Goal: Information Seeking & Learning: Learn about a topic

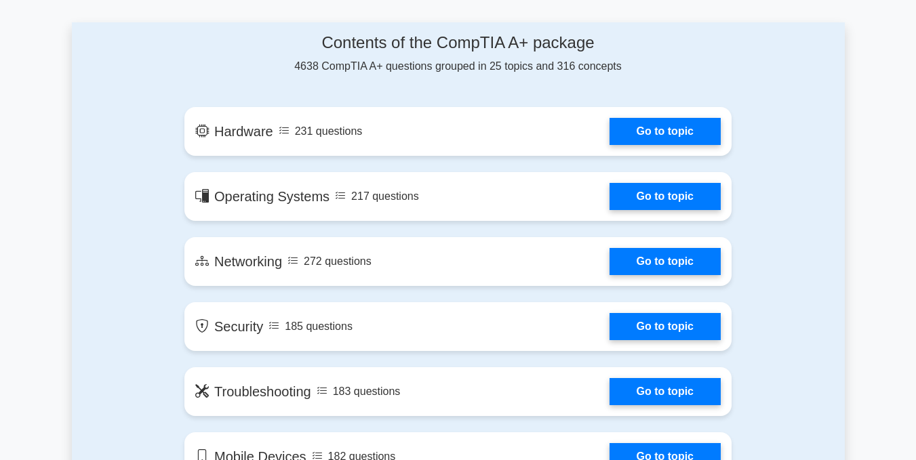
scroll to position [678, 0]
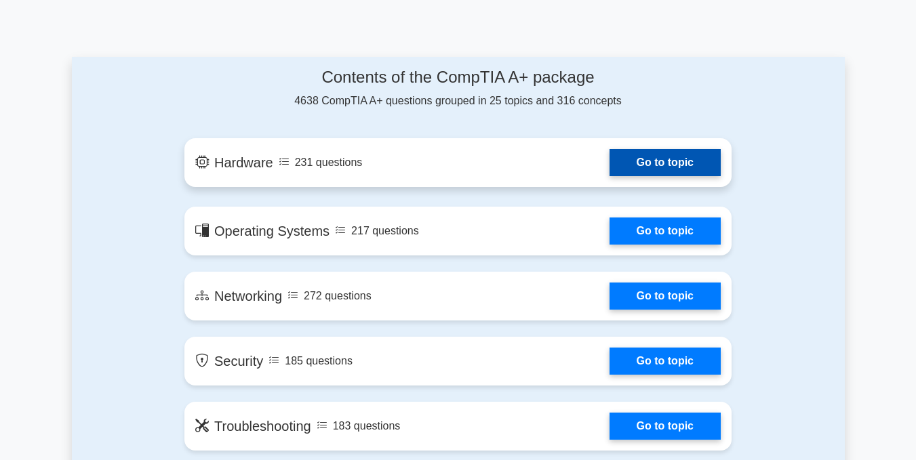
click at [609, 164] on link "Go to topic" at bounding box center [664, 162] width 111 height 27
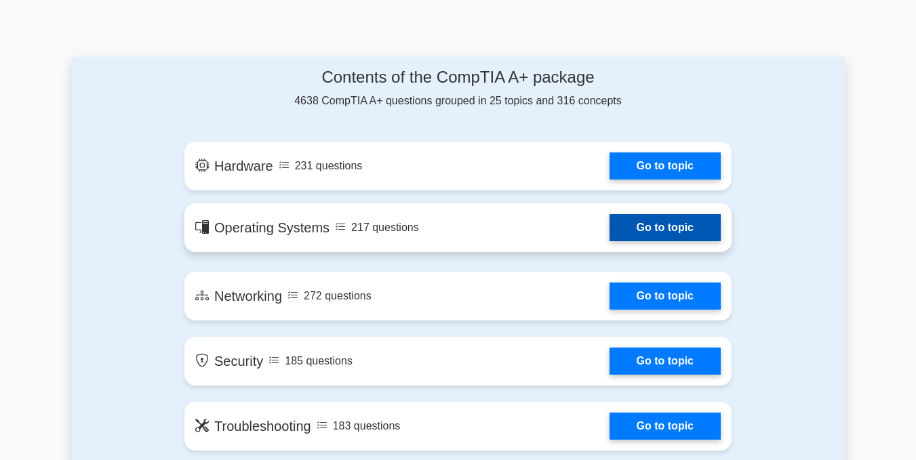
click at [609, 233] on link "Go to topic" at bounding box center [664, 227] width 111 height 27
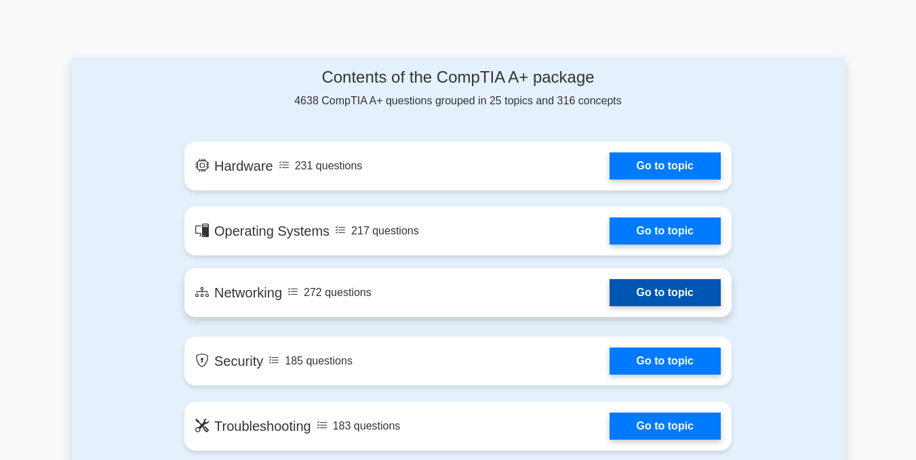
click at [609, 296] on link "Go to topic" at bounding box center [664, 292] width 111 height 27
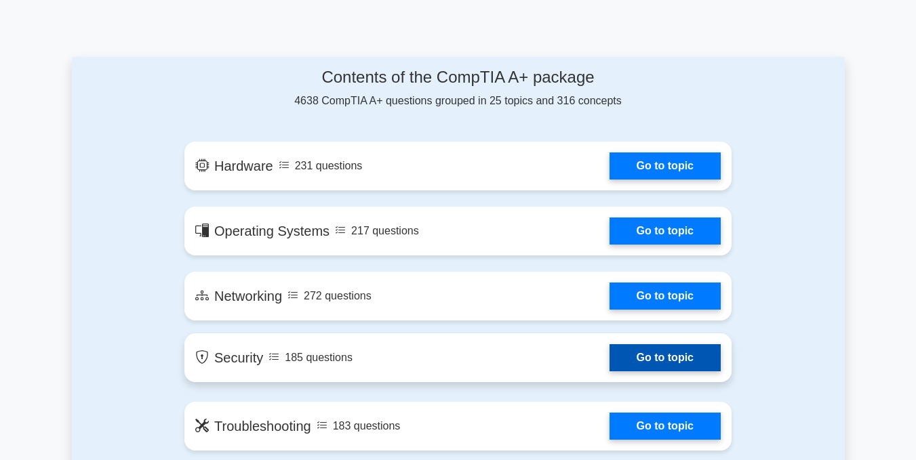
click at [609, 372] on link "Go to topic" at bounding box center [664, 357] width 111 height 27
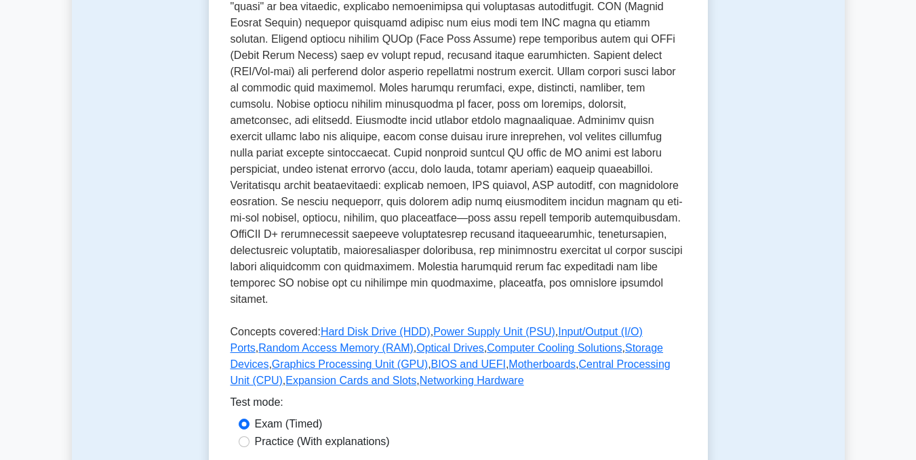
scroll to position [461, 0]
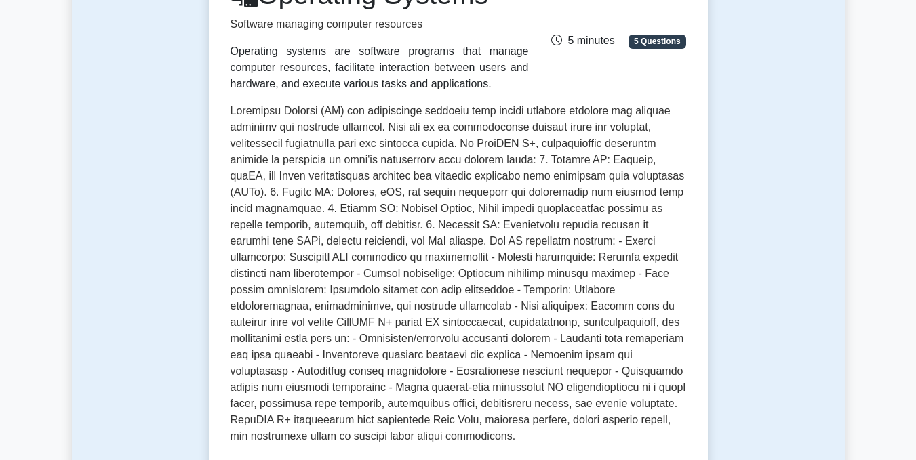
scroll to position [244, 0]
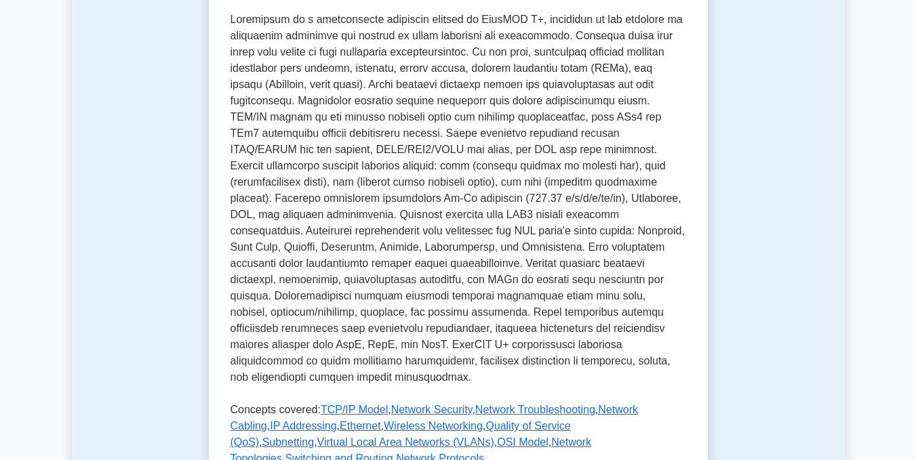
scroll to position [325, 0]
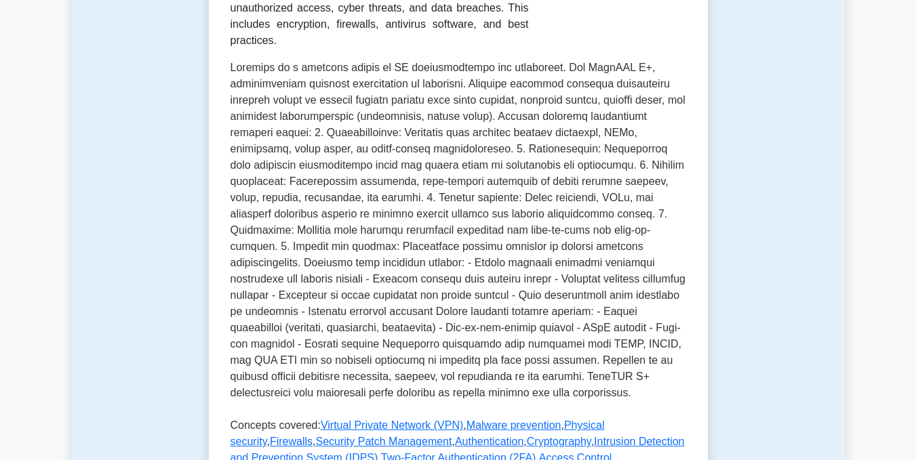
scroll to position [244, 0]
